Goal: Navigation & Orientation: Find specific page/section

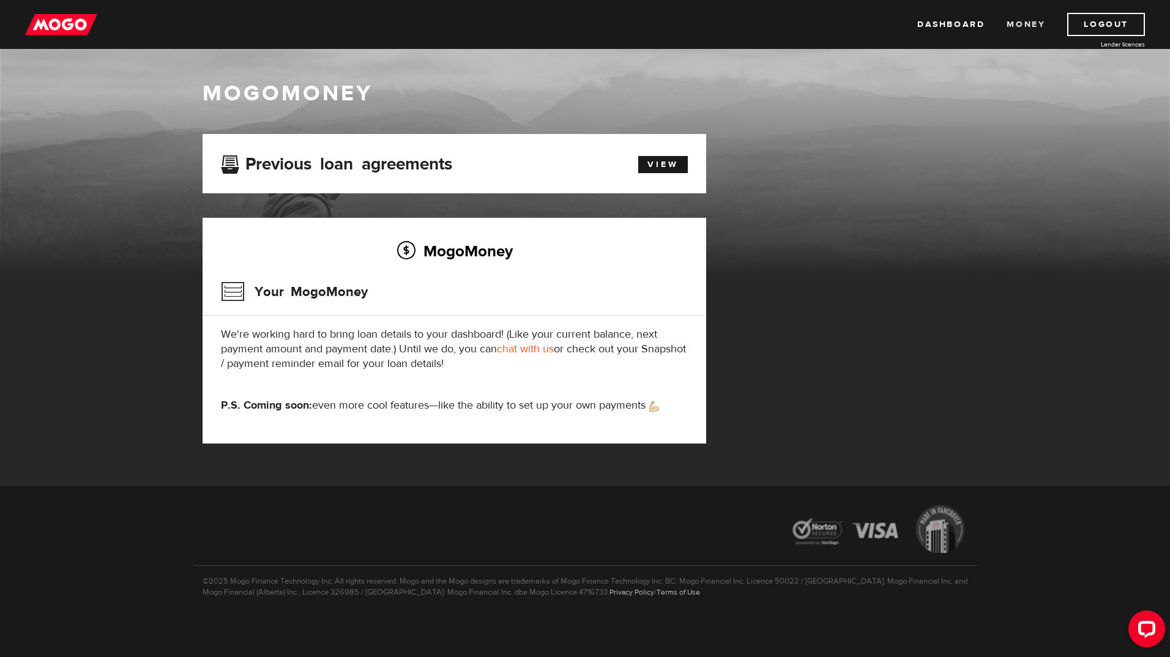
click at [1021, 23] on link "Money" at bounding box center [1026, 24] width 39 height 23
